Goal: Information Seeking & Learning: Learn about a topic

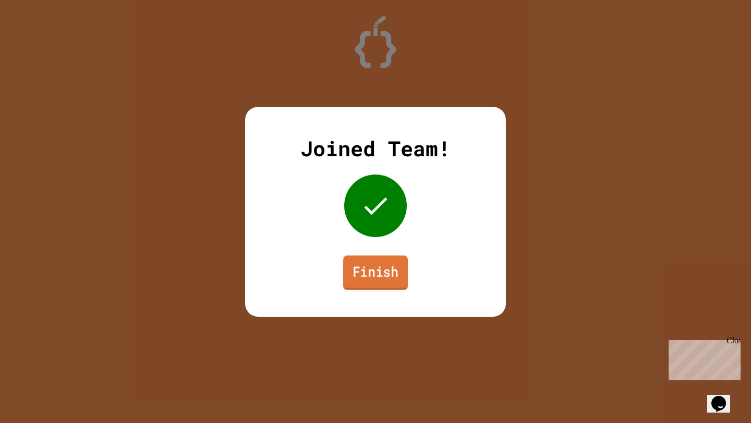
click at [376, 278] on link "Finish" at bounding box center [375, 273] width 65 height 34
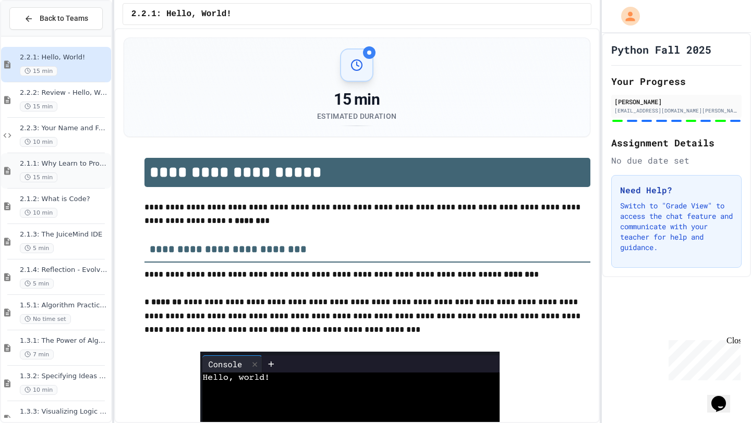
click at [82, 175] on div "15 min" at bounding box center [64, 178] width 89 height 10
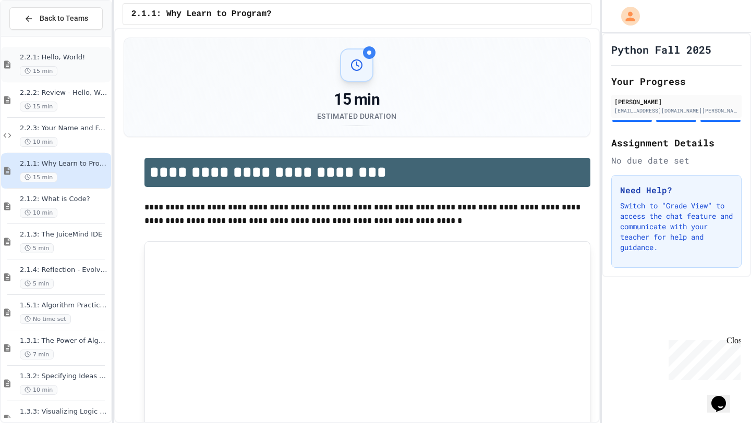
click at [98, 55] on span "2.2.1: Hello, World!" at bounding box center [64, 57] width 89 height 9
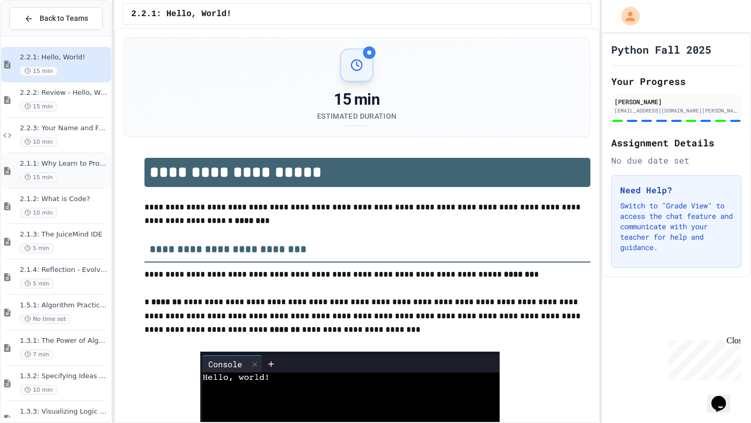
click at [90, 178] on div "15 min" at bounding box center [64, 178] width 89 height 10
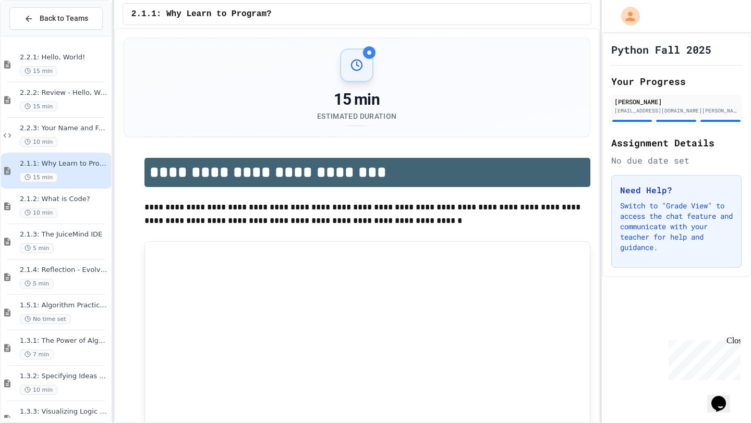
click at [89, 220] on div "2.1.2: What is Code? 10 min" at bounding box center [56, 206] width 110 height 35
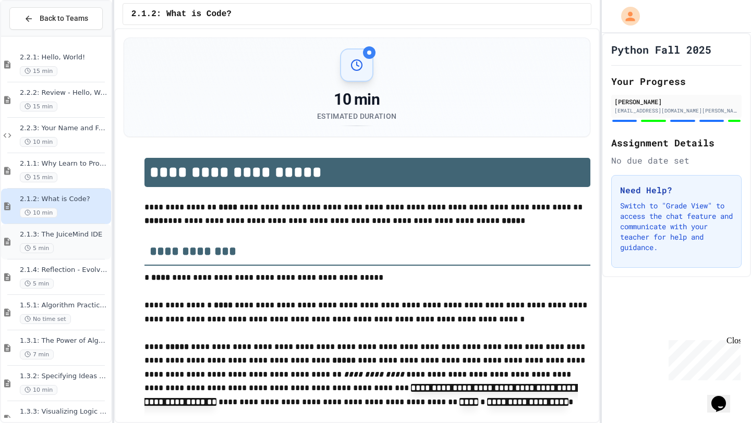
type input "*****"
click at [84, 256] on div "2.1.3: The JuiceMind IDE 5 min" at bounding box center [56, 241] width 110 height 35
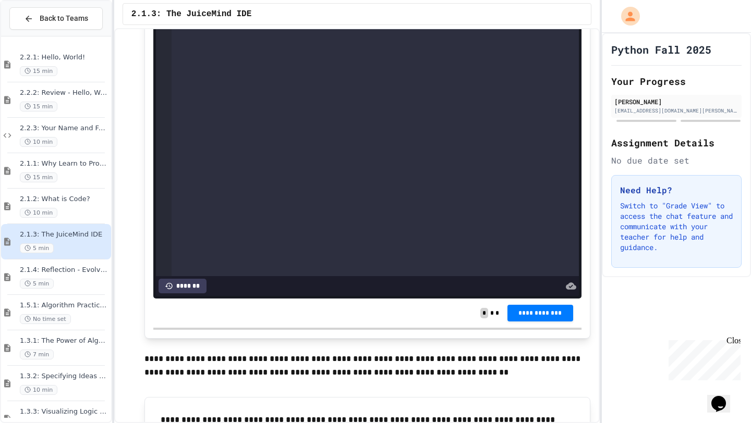
scroll to position [828, 0]
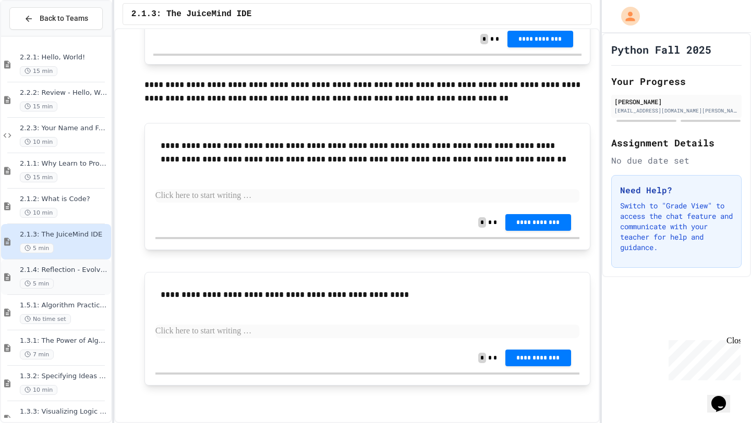
click at [84, 277] on div "2.1.4: Reflection - Evolving Technology 5 min" at bounding box center [64, 277] width 89 height 23
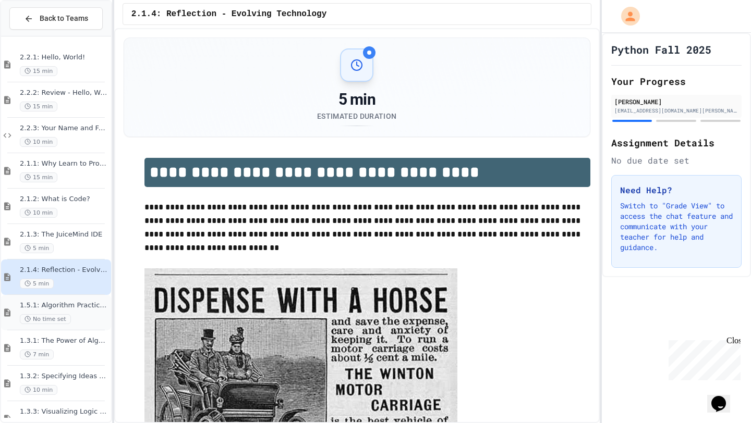
click at [86, 310] on span "1.5.1: Algorithm Practice Exercises" at bounding box center [64, 305] width 89 height 9
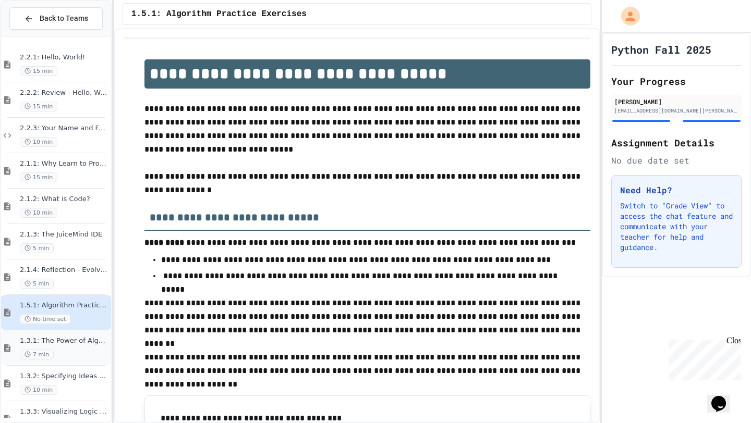
click at [89, 331] on div "1.3.1: The Power of Algorithms 7 min" at bounding box center [56, 348] width 110 height 35
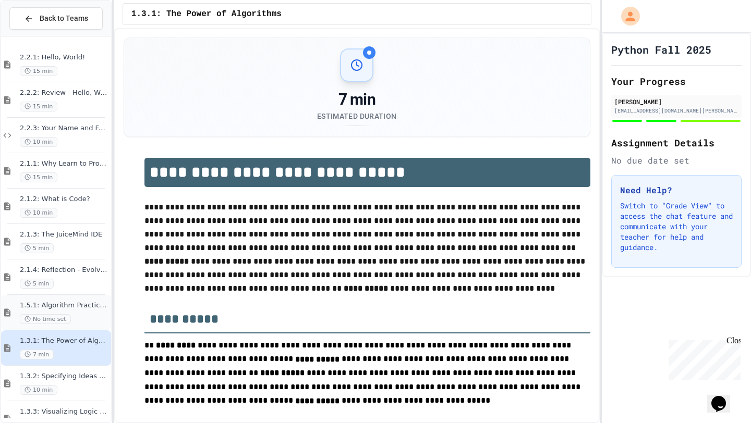
click at [88, 310] on span "1.5.1: Algorithm Practice Exercises" at bounding box center [64, 305] width 89 height 9
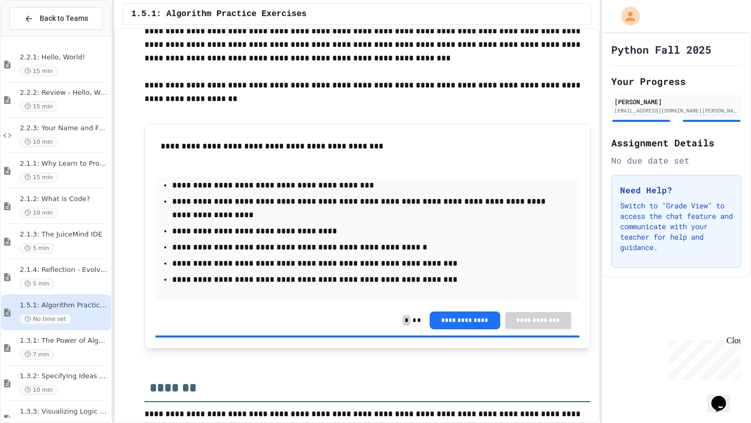
scroll to position [1589, 0]
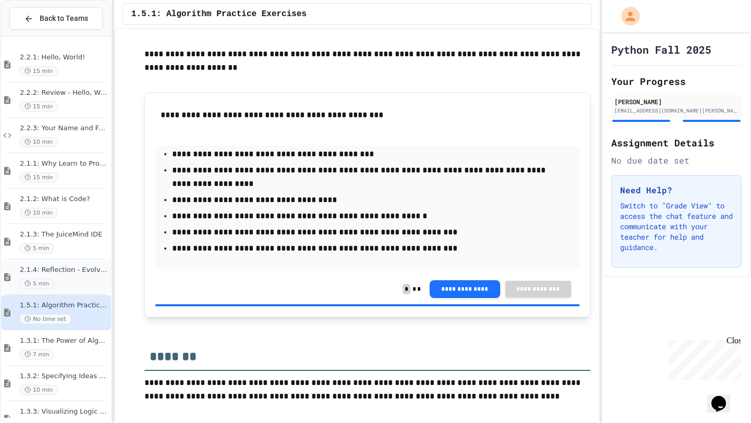
click at [71, 284] on div "5 min" at bounding box center [64, 284] width 89 height 10
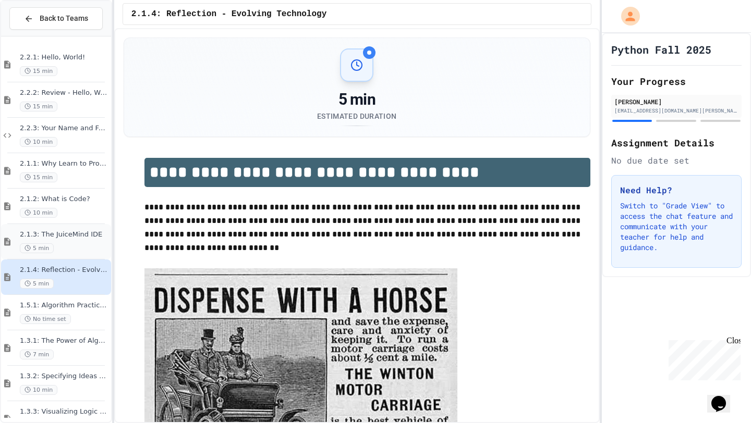
click at [76, 231] on span "2.1.3: The JuiceMind IDE" at bounding box center [64, 235] width 89 height 9
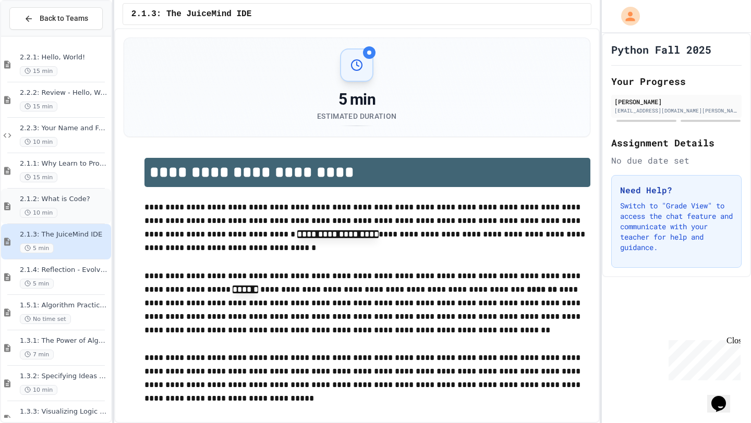
click at [69, 199] on span "2.1.2: What is Code?" at bounding box center [64, 199] width 89 height 9
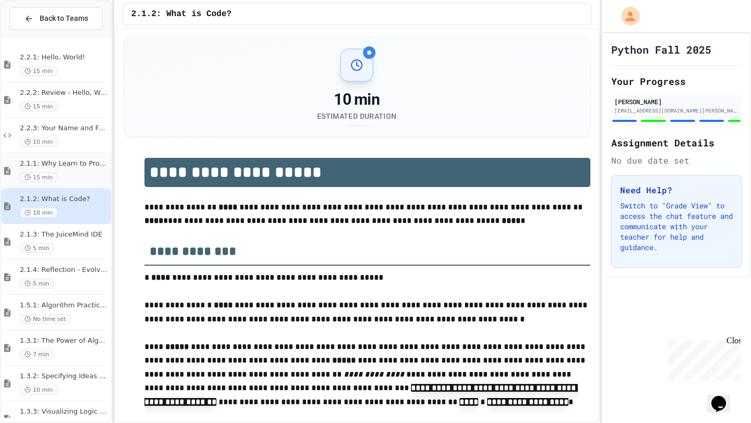
type input "*****"
click at [66, 176] on div "15 min" at bounding box center [64, 178] width 89 height 10
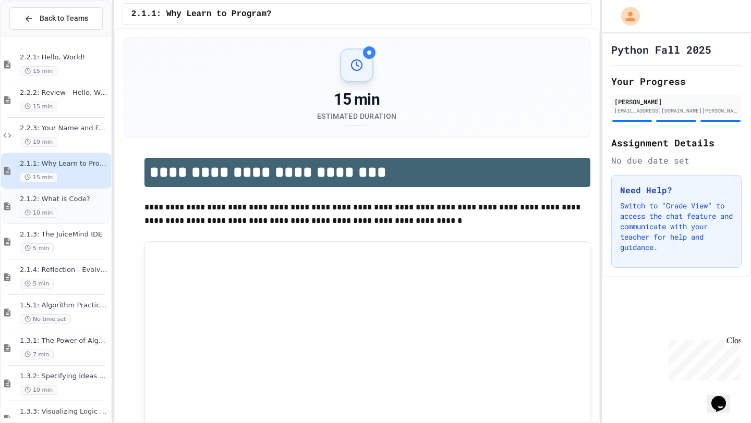
click at [69, 204] on div "2.1.2: What is Code? 10 min" at bounding box center [64, 206] width 89 height 23
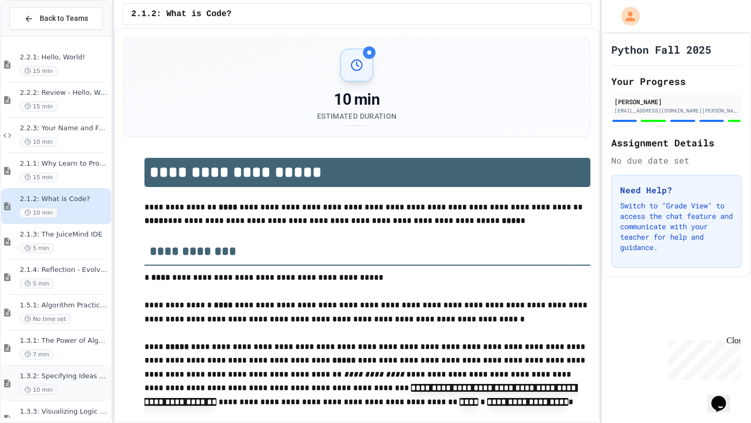
click at [72, 380] on span "1.3.2: Specifying Ideas with Pseudocode" at bounding box center [64, 376] width 89 height 9
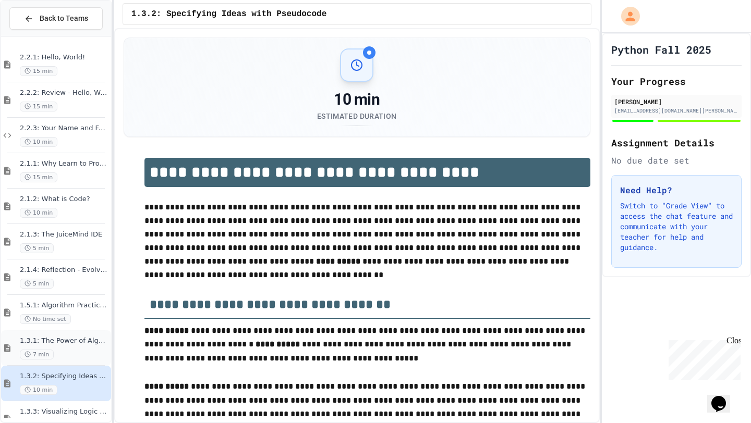
click at [82, 345] on span "1.3.1: The Power of Algorithms" at bounding box center [64, 341] width 89 height 9
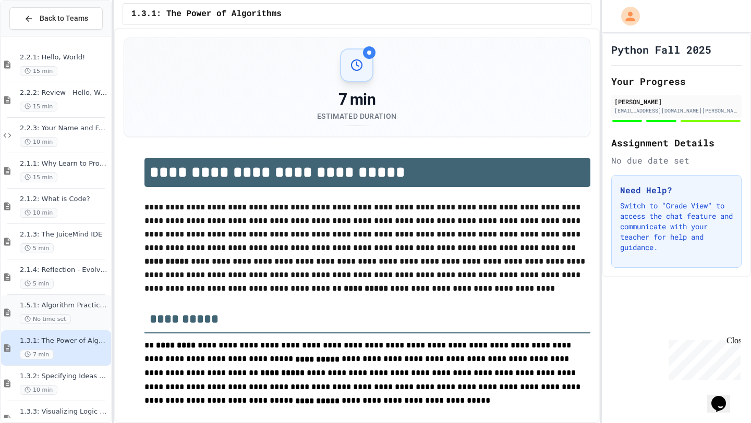
click at [79, 300] on div "1.5.1: Algorithm Practice Exercises No time set" at bounding box center [56, 312] width 110 height 35
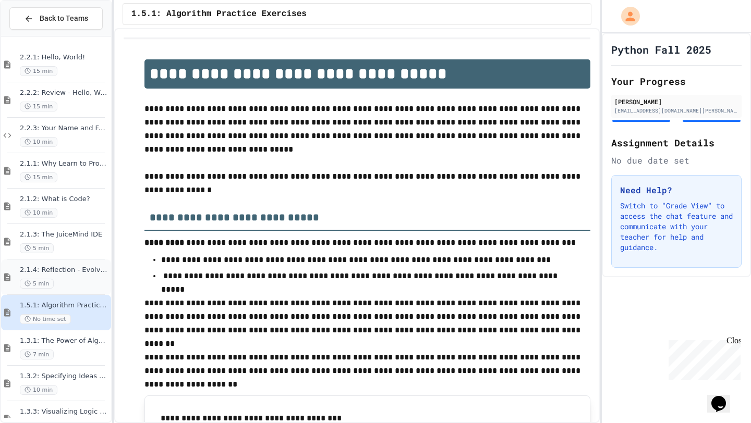
click at [74, 271] on span "2.1.4: Reflection - Evolving Technology" at bounding box center [64, 270] width 89 height 9
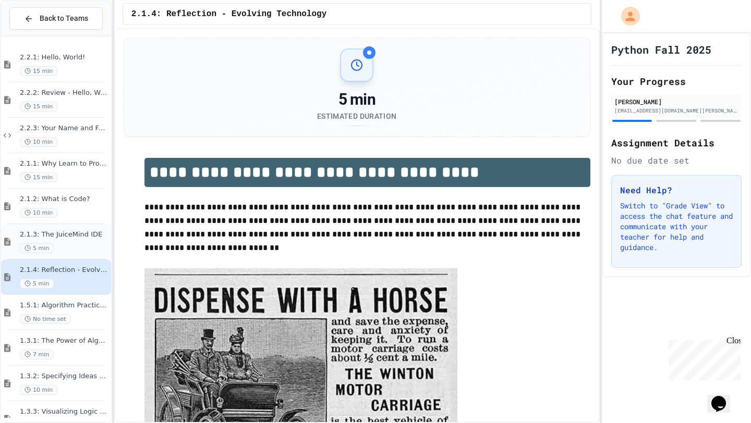
click at [76, 253] on div "5 min" at bounding box center [64, 249] width 89 height 10
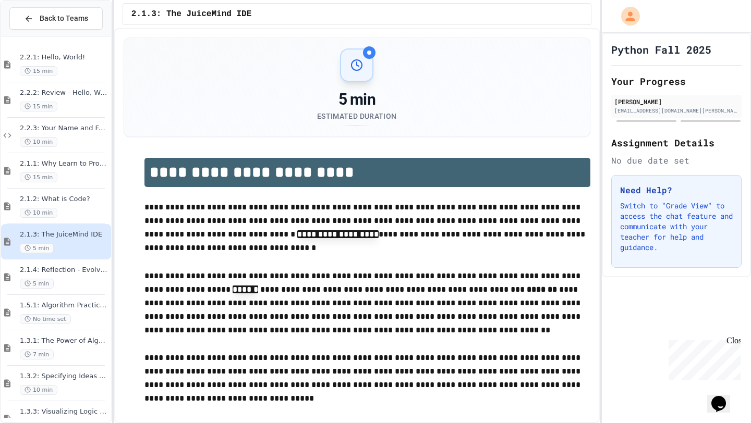
scroll to position [828, 0]
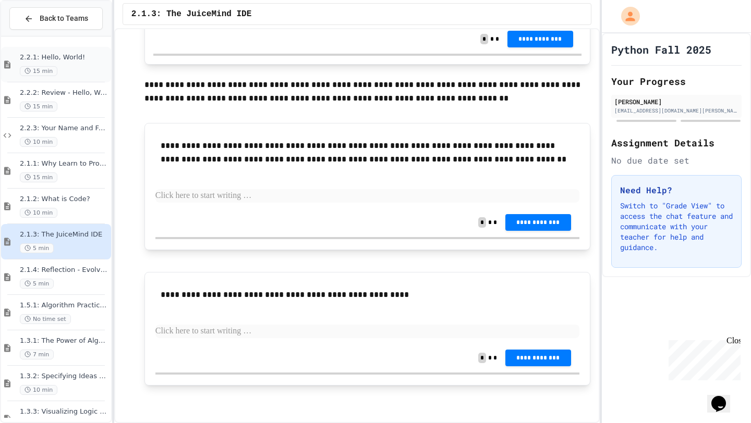
click at [76, 65] on div "2.2.1: Hello, World! 15 min" at bounding box center [64, 64] width 89 height 23
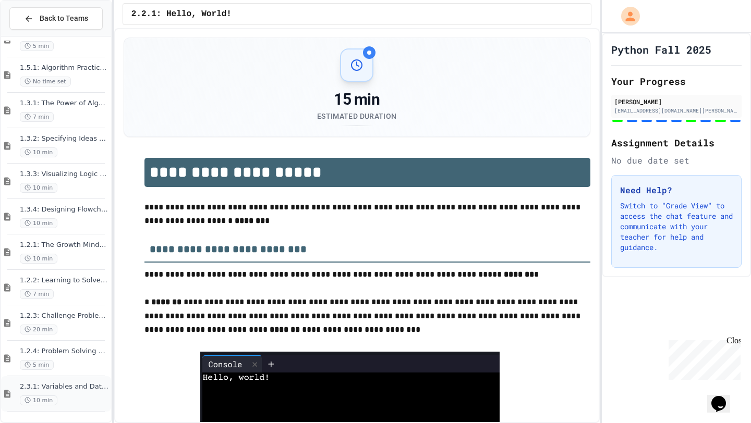
click at [86, 394] on div "2.3.1: Variables and Data Types 10 min" at bounding box center [64, 394] width 89 height 23
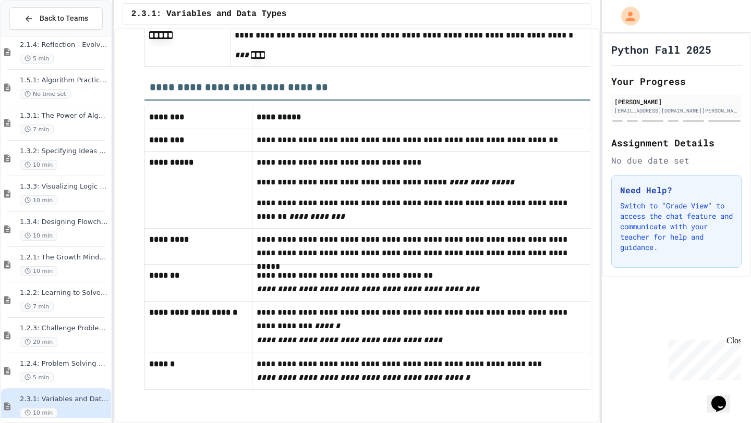
scroll to position [5866, 0]
